Goal: Navigation & Orientation: Find specific page/section

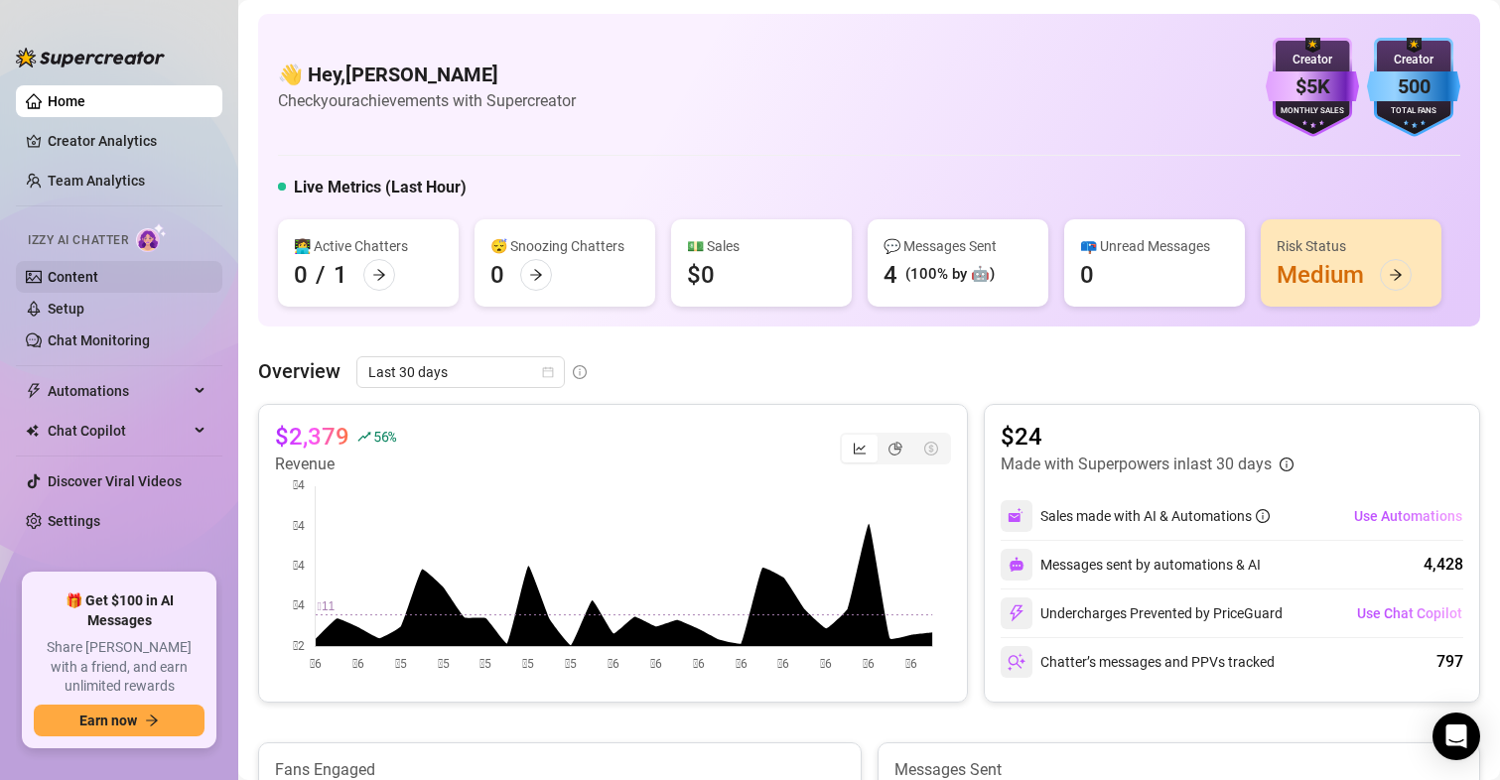
click at [84, 276] on link "Content" at bounding box center [73, 277] width 51 height 16
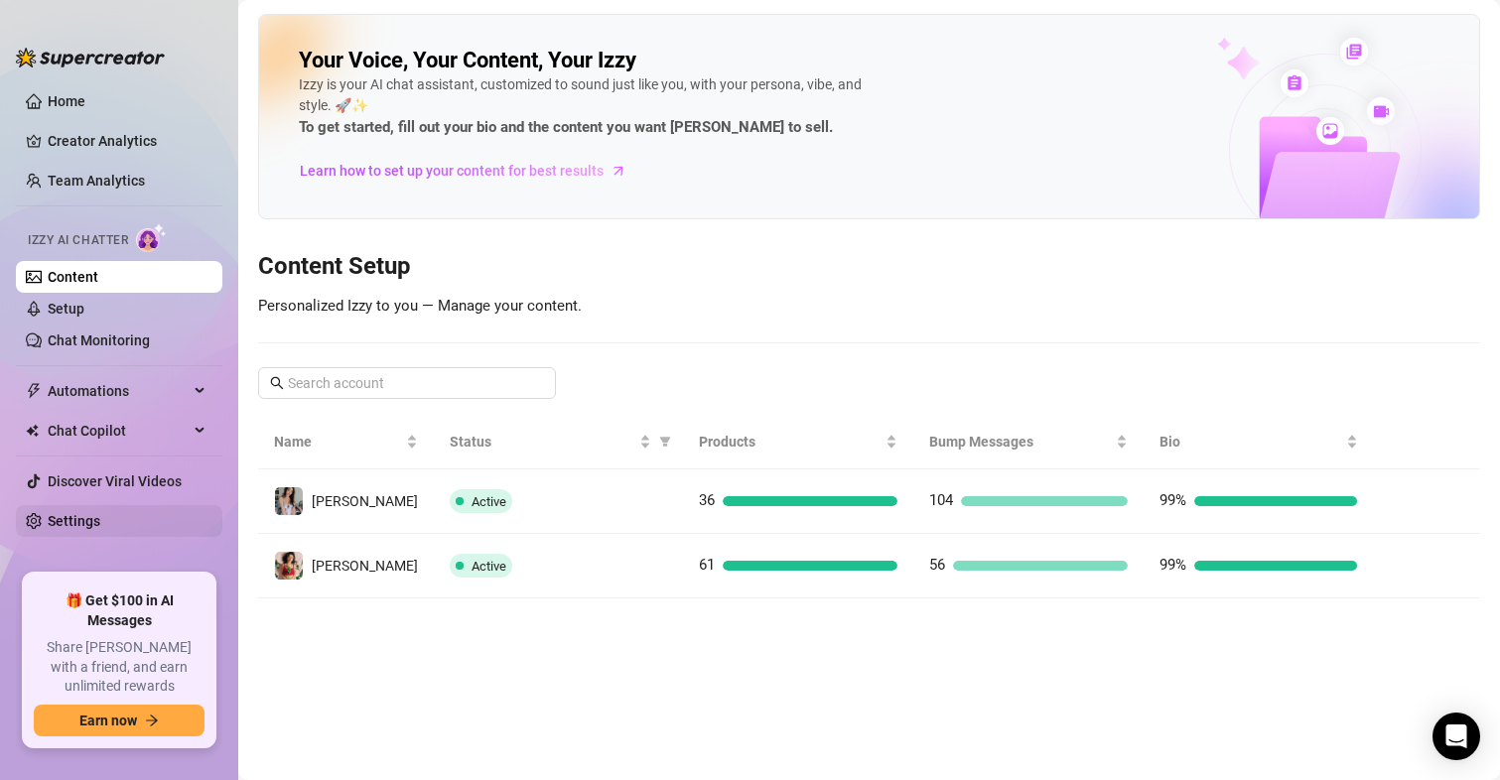
click at [74, 517] on link "Settings" at bounding box center [74, 521] width 53 height 16
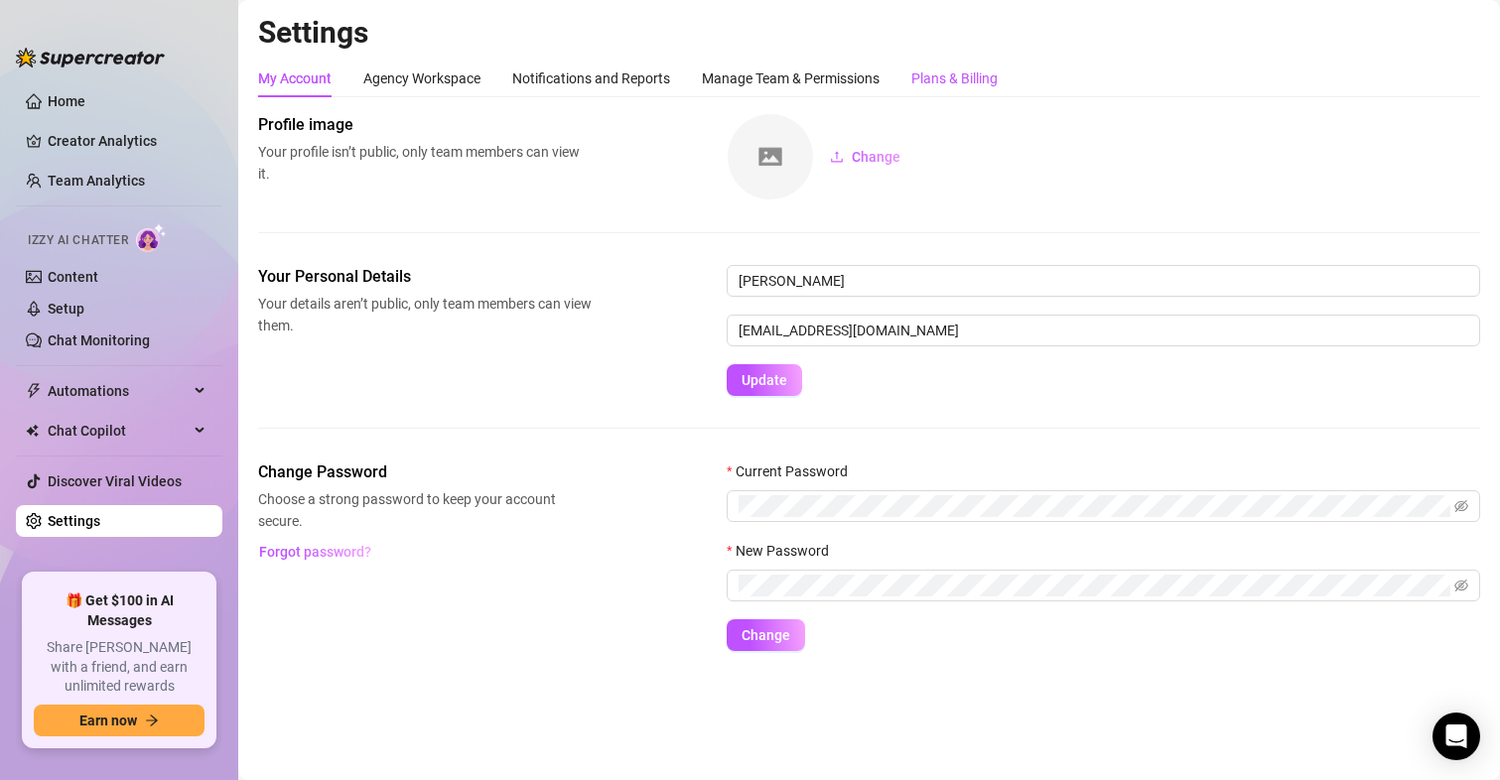
click at [994, 82] on div "Plans & Billing" at bounding box center [954, 78] width 86 height 22
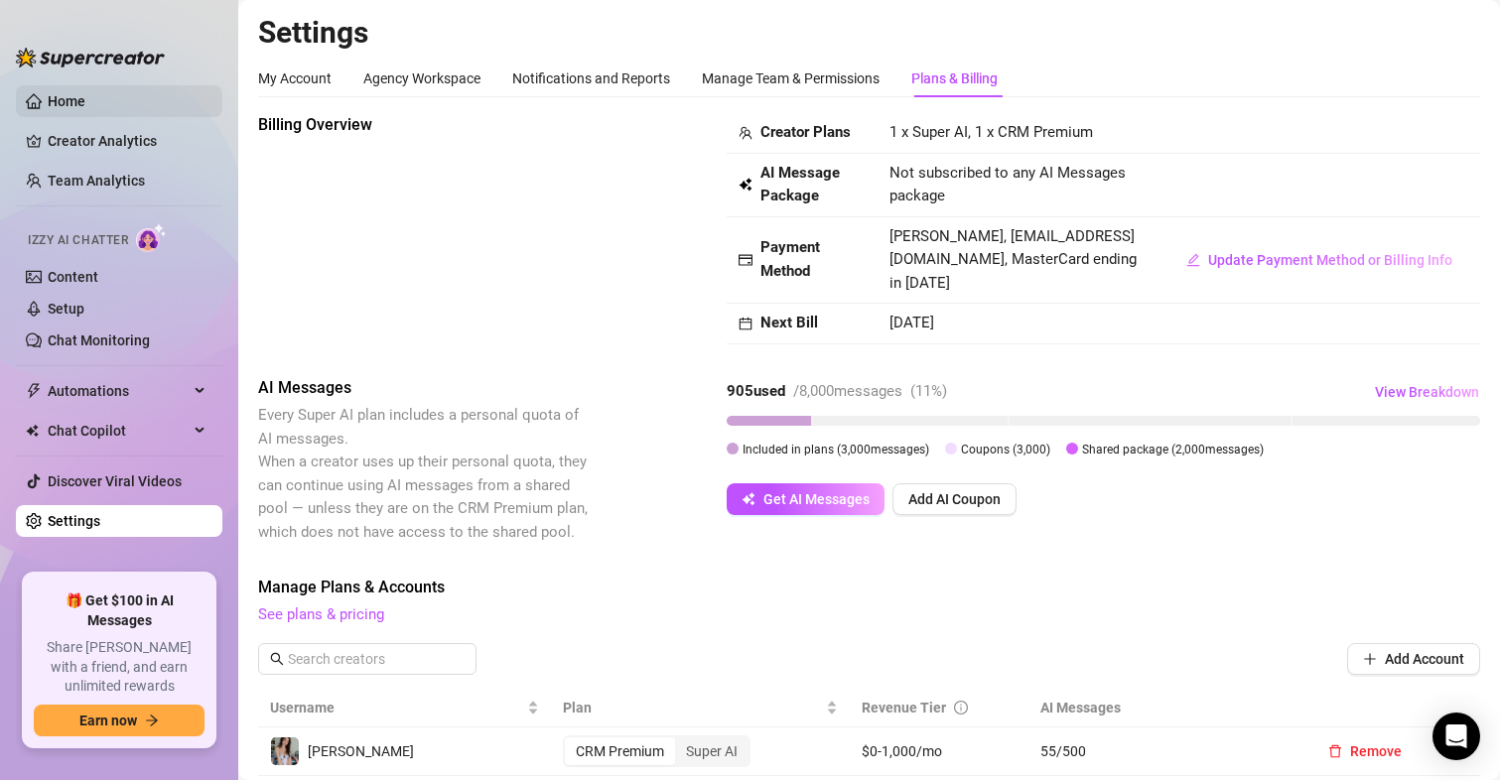
click at [85, 106] on link "Home" at bounding box center [67, 101] width 38 height 16
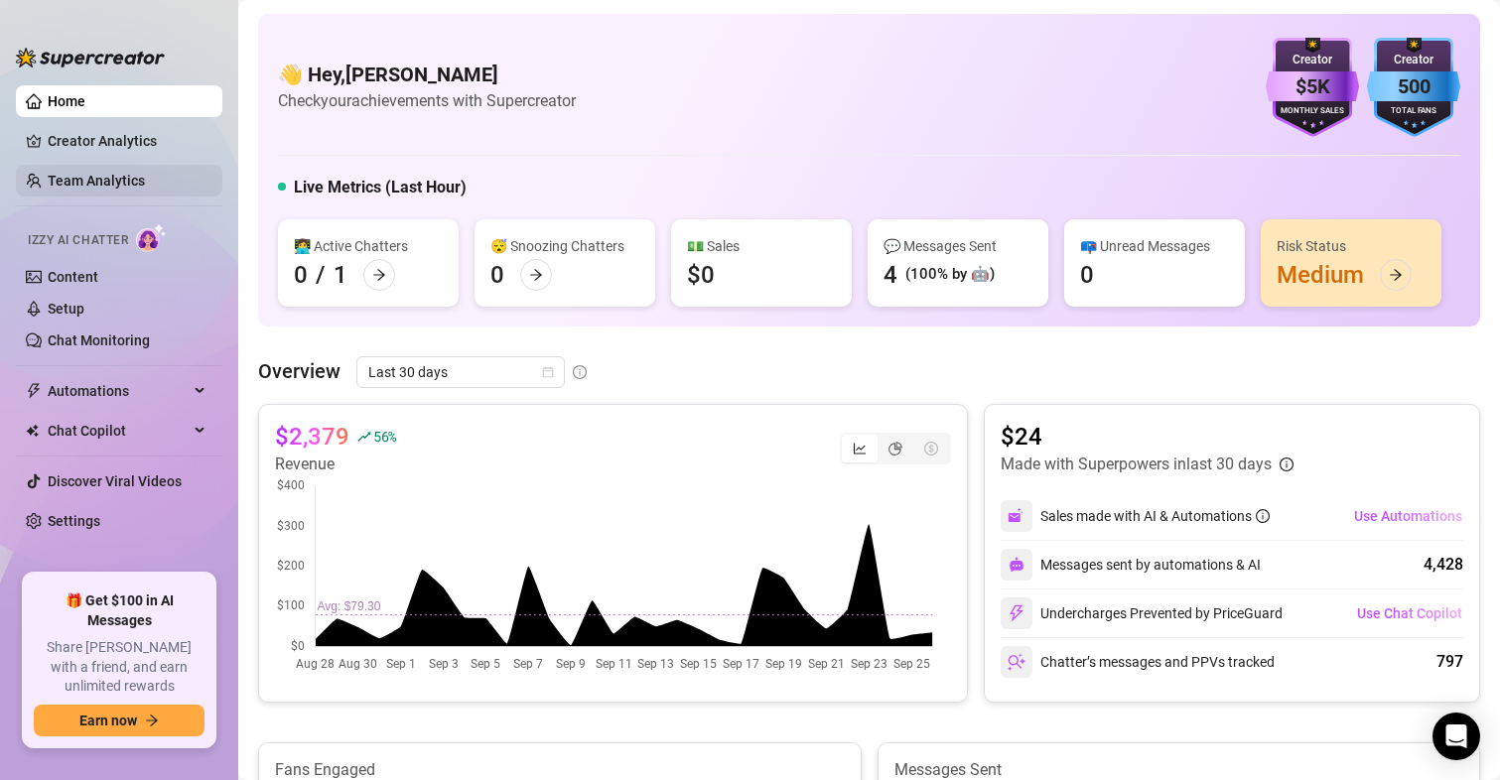
click at [108, 174] on link "Team Analytics" at bounding box center [96, 181] width 97 height 16
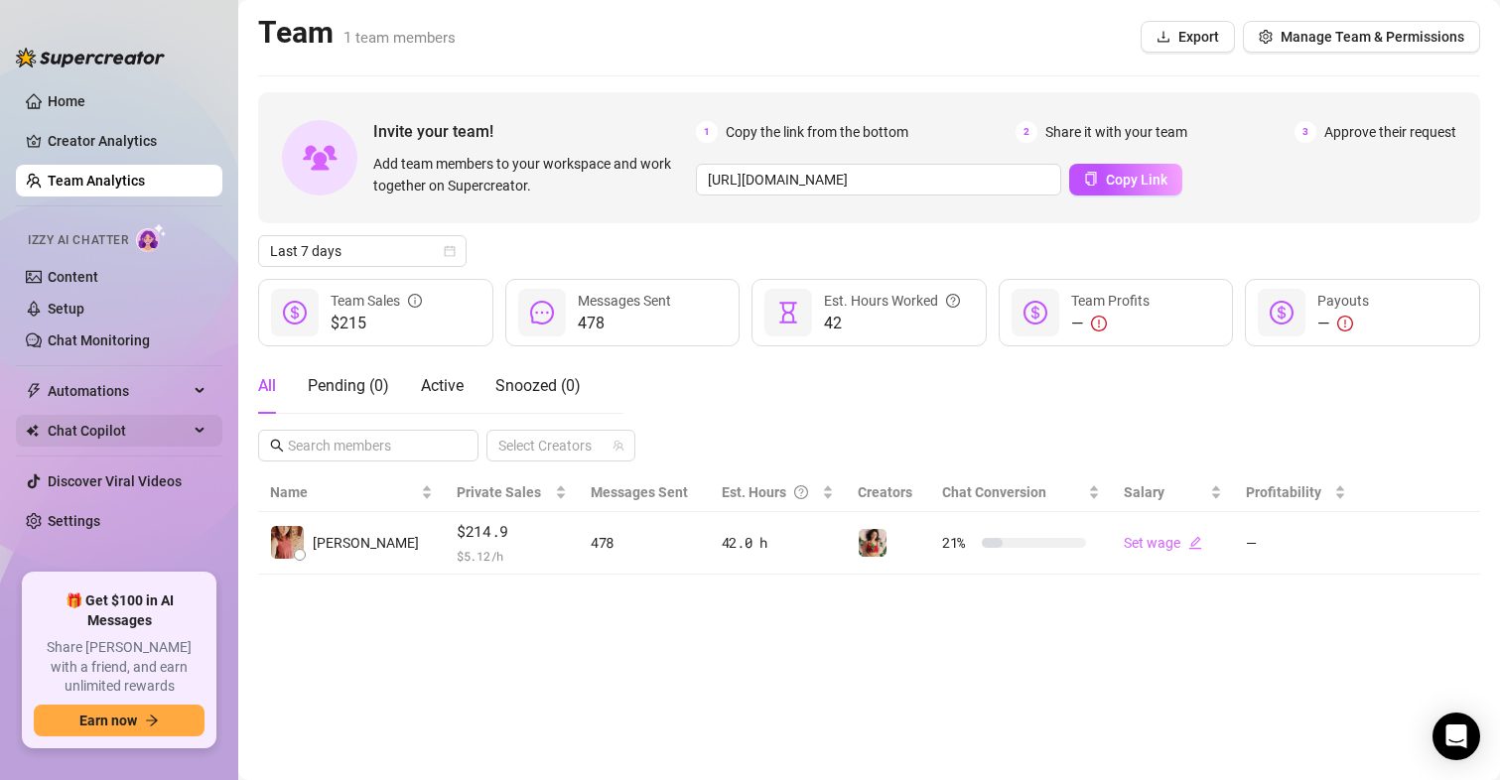
click at [105, 422] on span "Chat Copilot" at bounding box center [118, 431] width 141 height 32
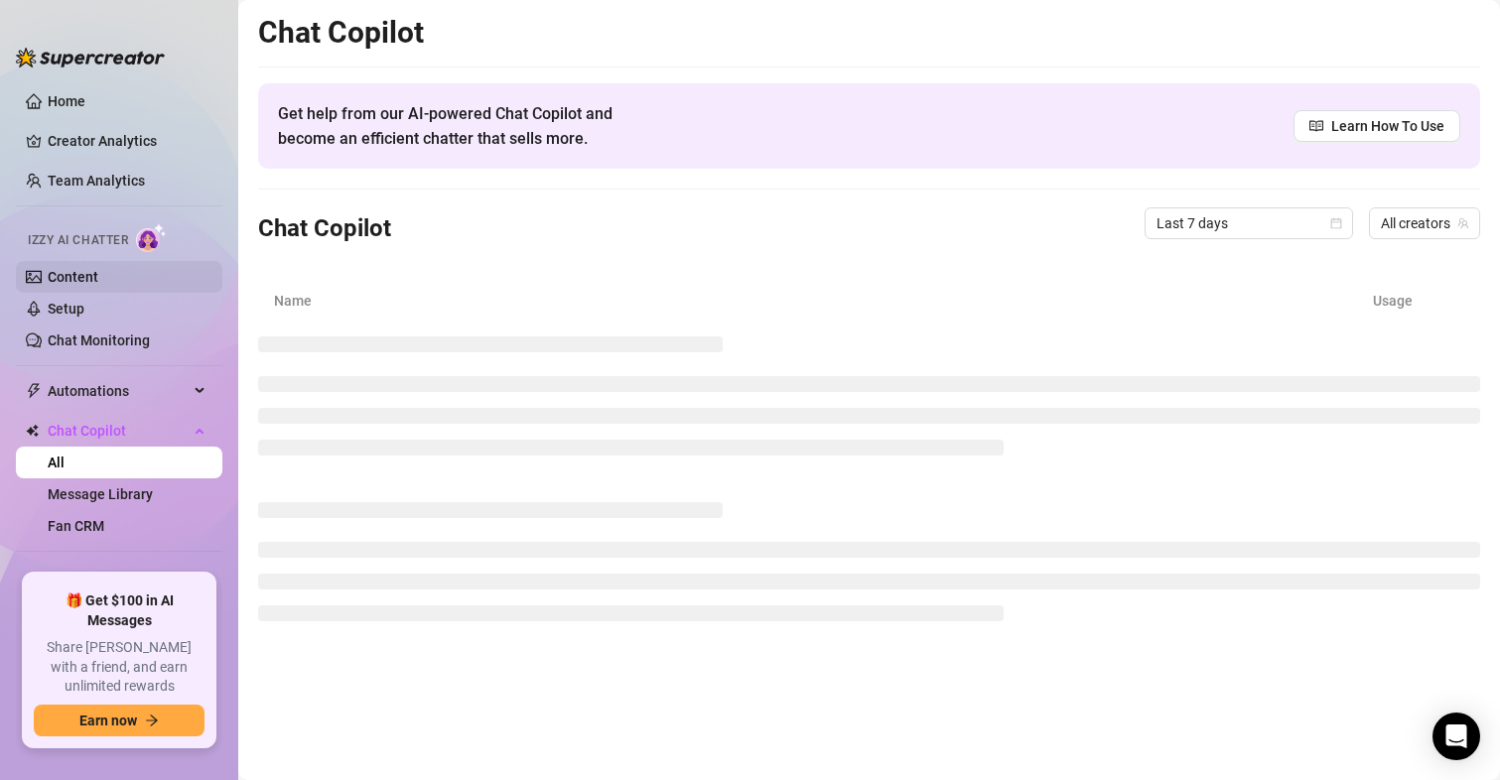
click at [98, 278] on link "Content" at bounding box center [73, 277] width 51 height 16
